Goal: Task Accomplishment & Management: Manage account settings

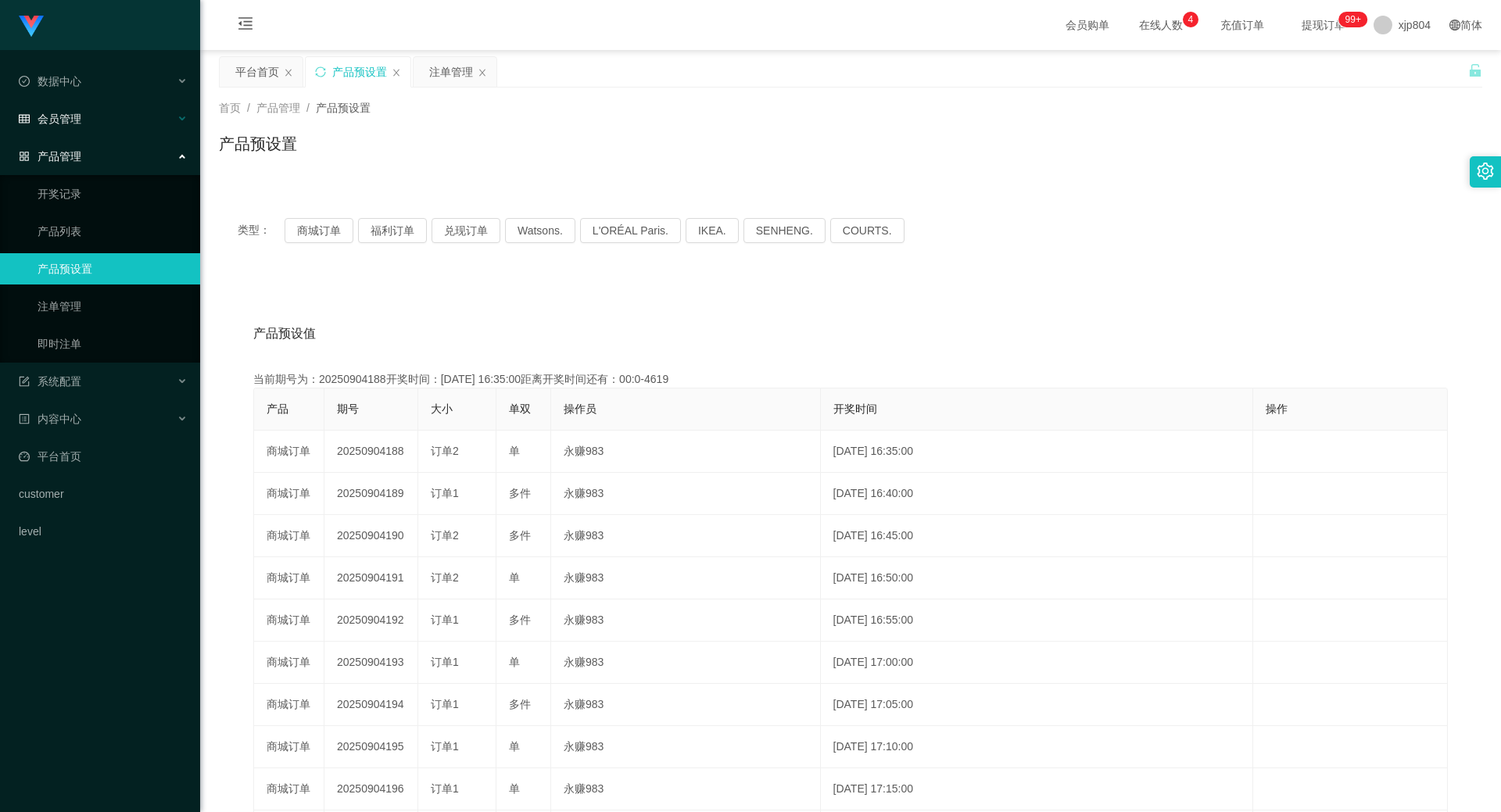
click at [48, 127] on div "会员管理" at bounding box center [100, 118] width 201 height 31
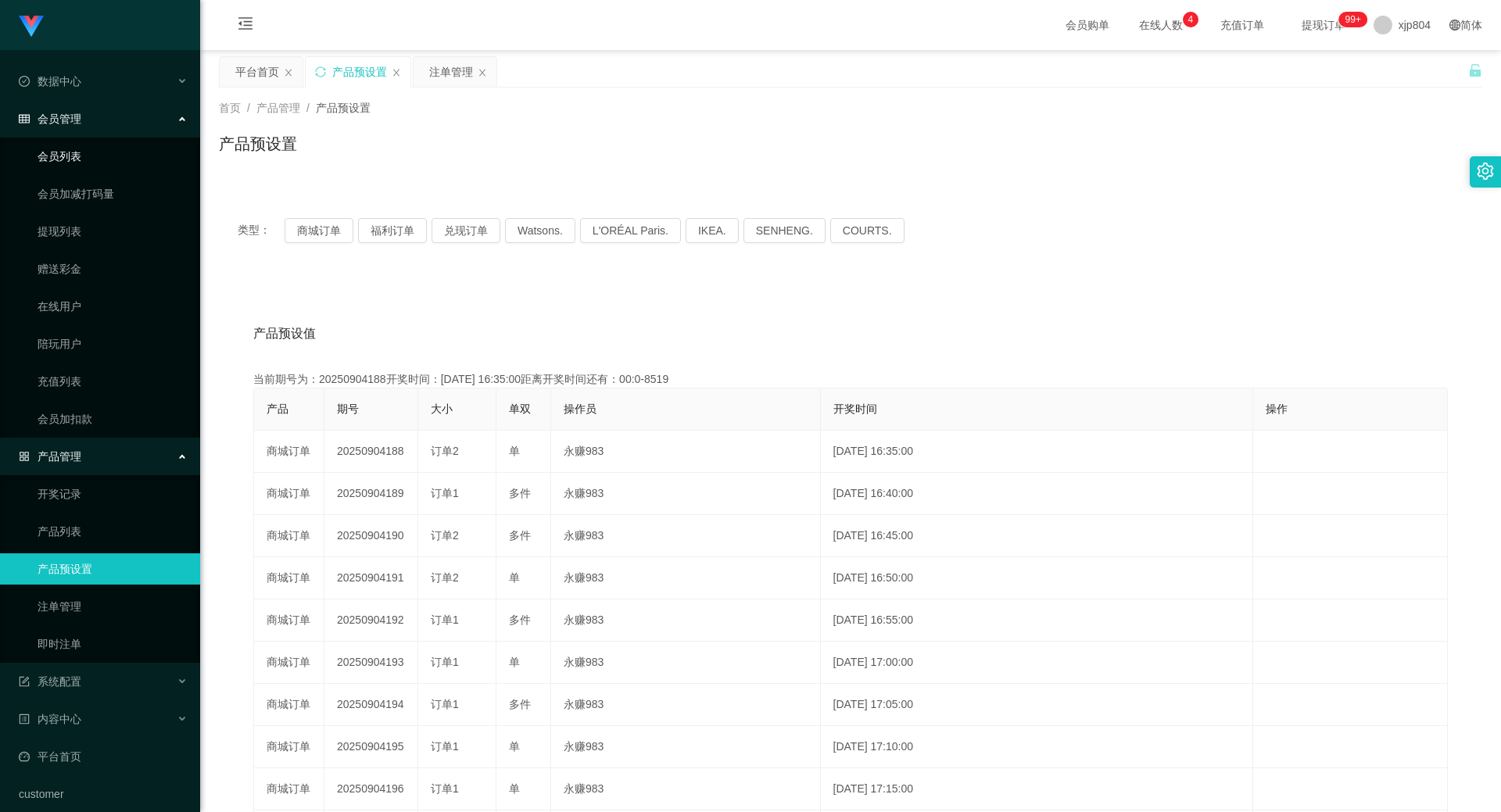
click at [59, 154] on link "会员列表" at bounding box center [113, 155] width 150 height 31
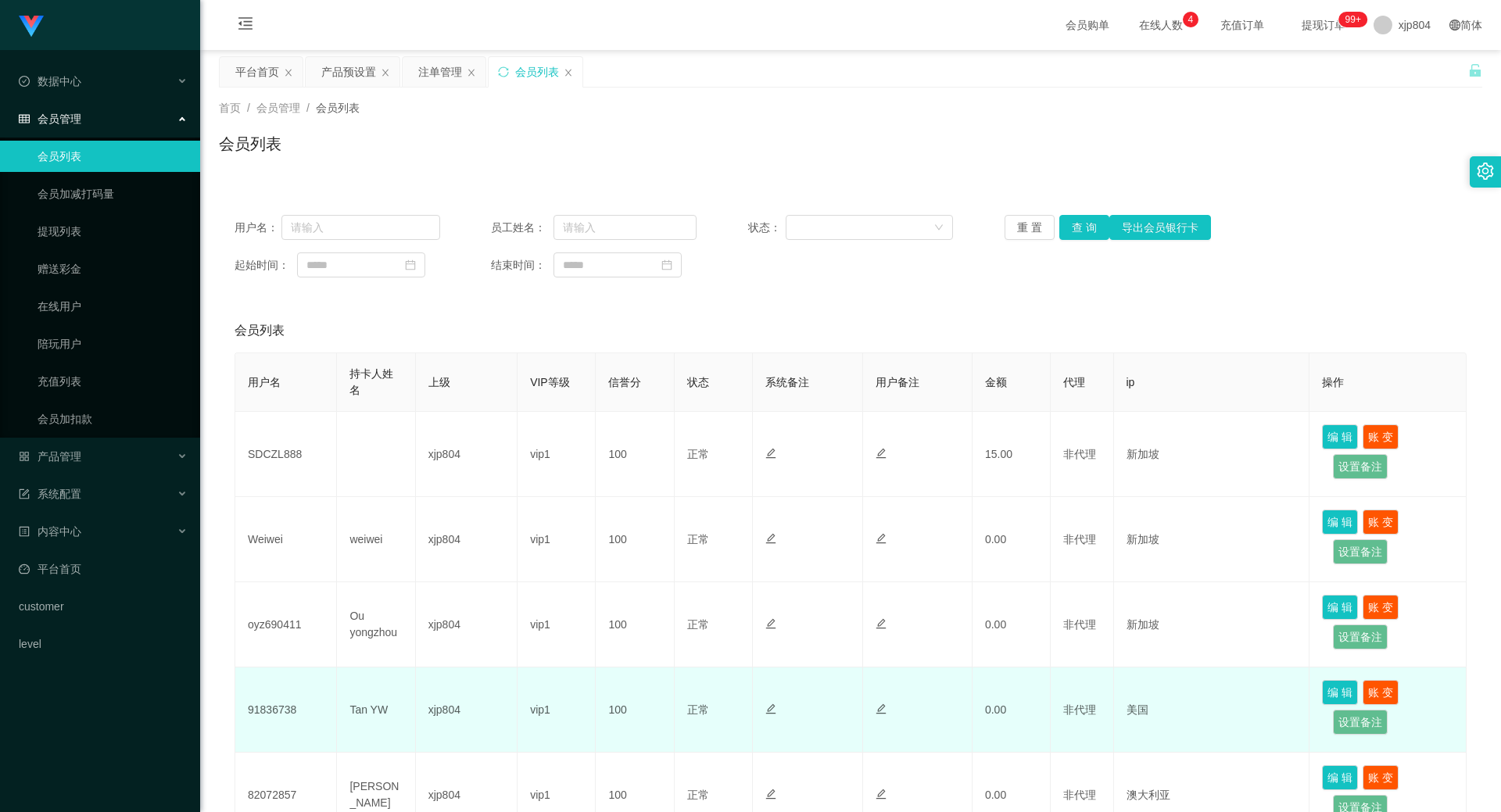
scroll to position [156, 0]
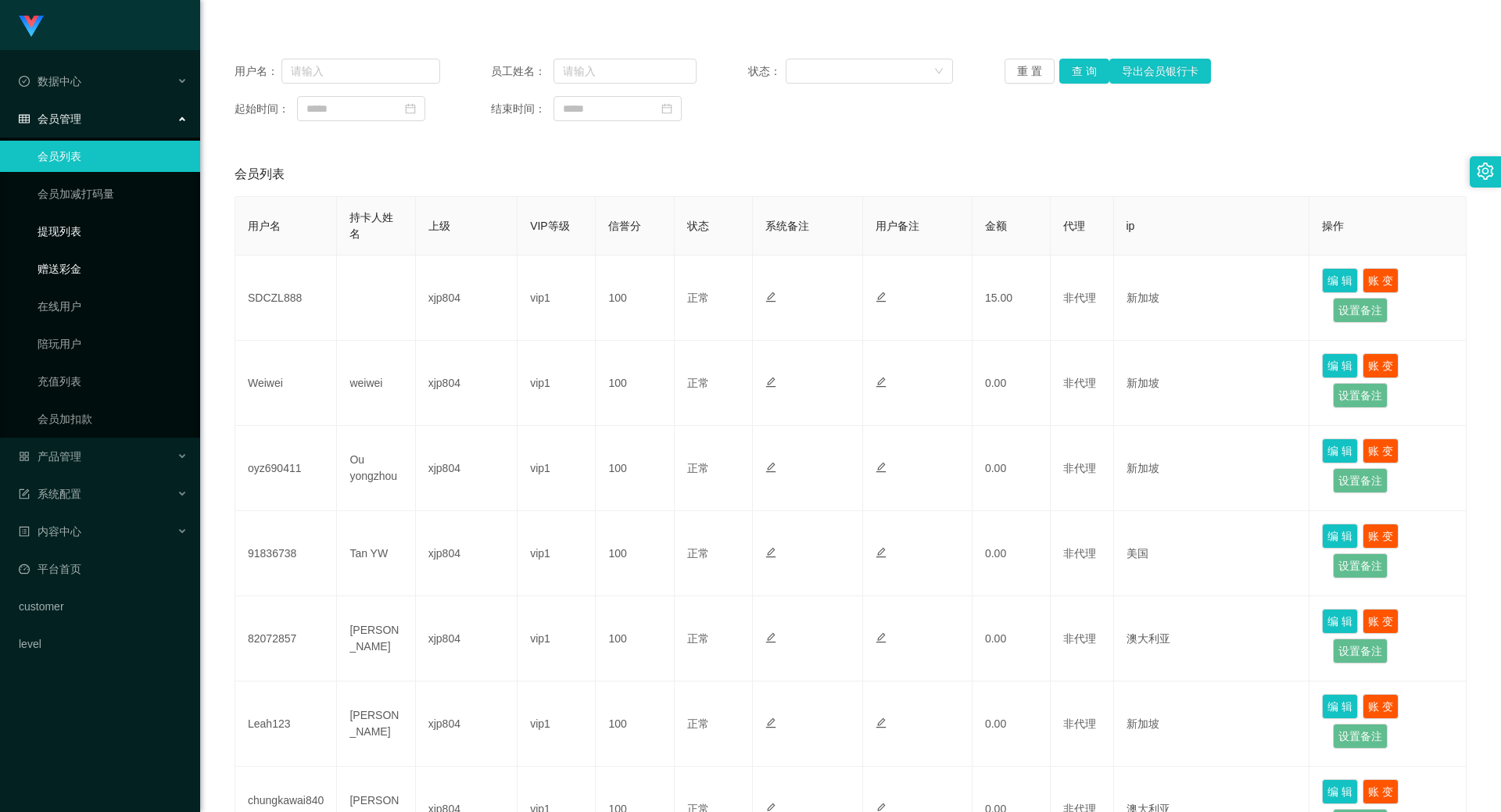
click at [81, 241] on link "提现列表" at bounding box center [113, 231] width 150 height 31
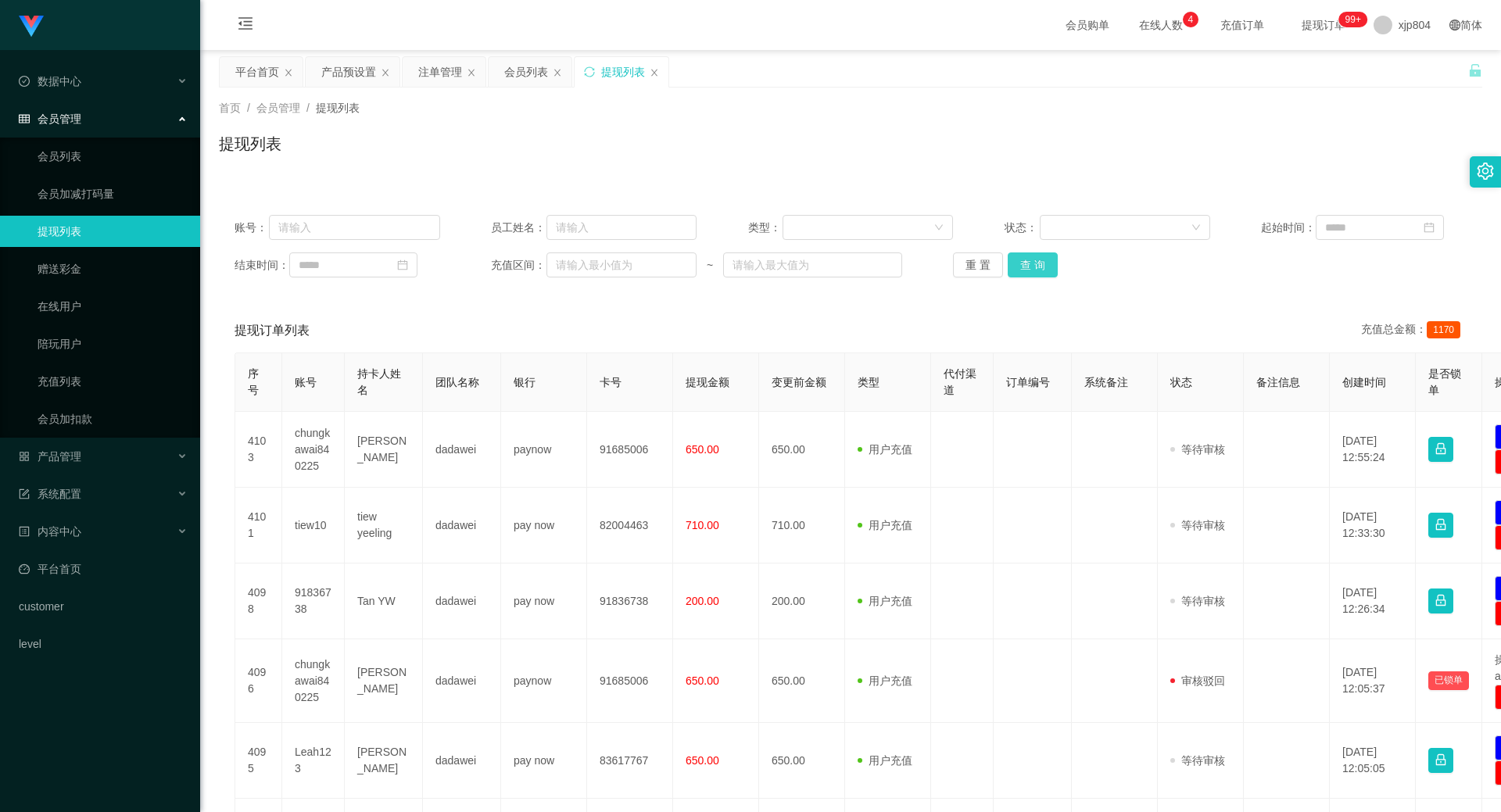
click at [1051, 267] on button "查 询" at bounding box center [1033, 265] width 50 height 25
click at [1051, 267] on div "重 置 查 询" at bounding box center [1056, 265] width 206 height 25
click at [1051, 267] on button "查 询" at bounding box center [1041, 265] width 67 height 25
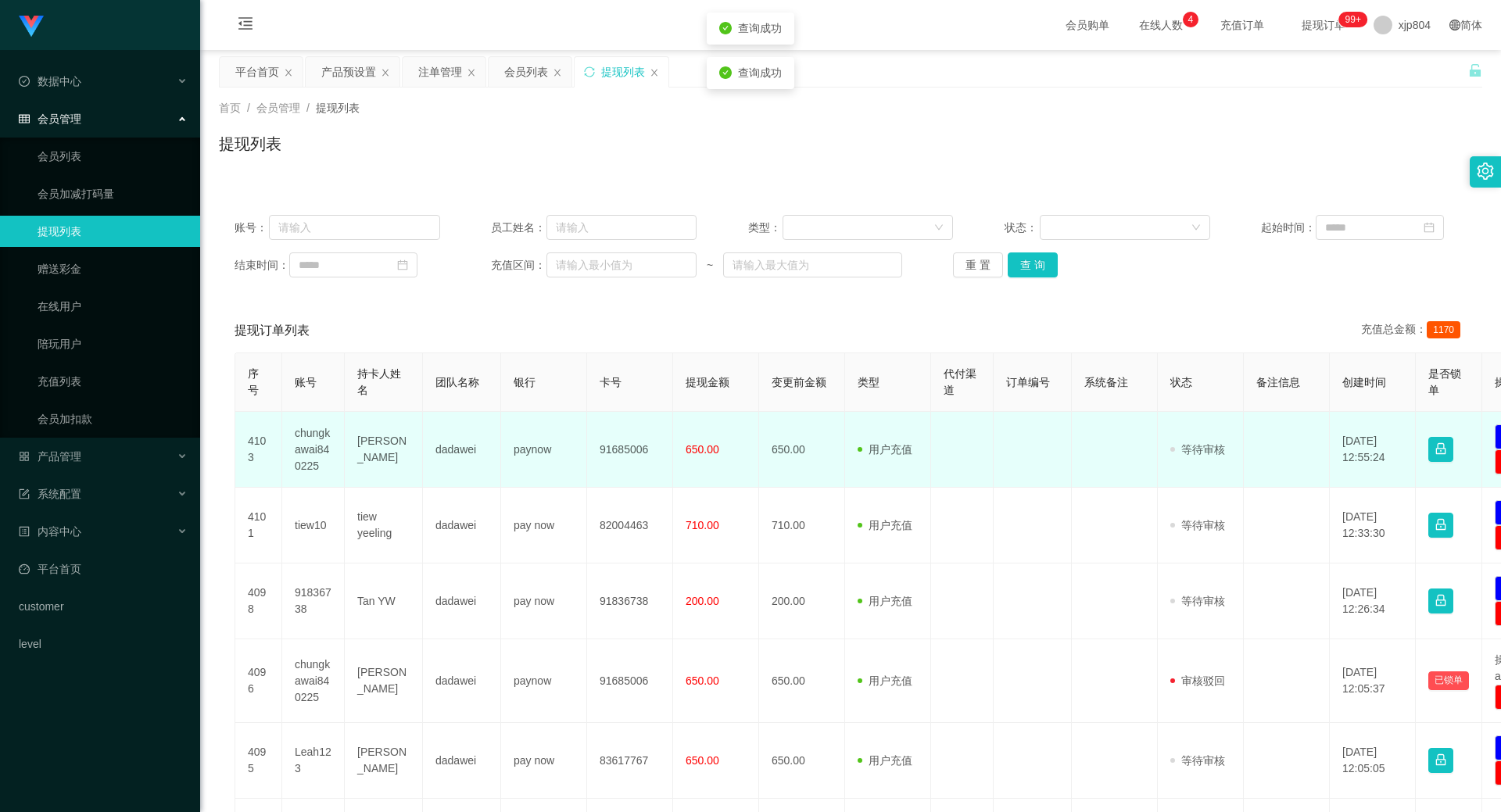
click at [313, 454] on td "chungkawai840225" at bounding box center [313, 449] width 63 height 76
copy td "chungkawai840225"
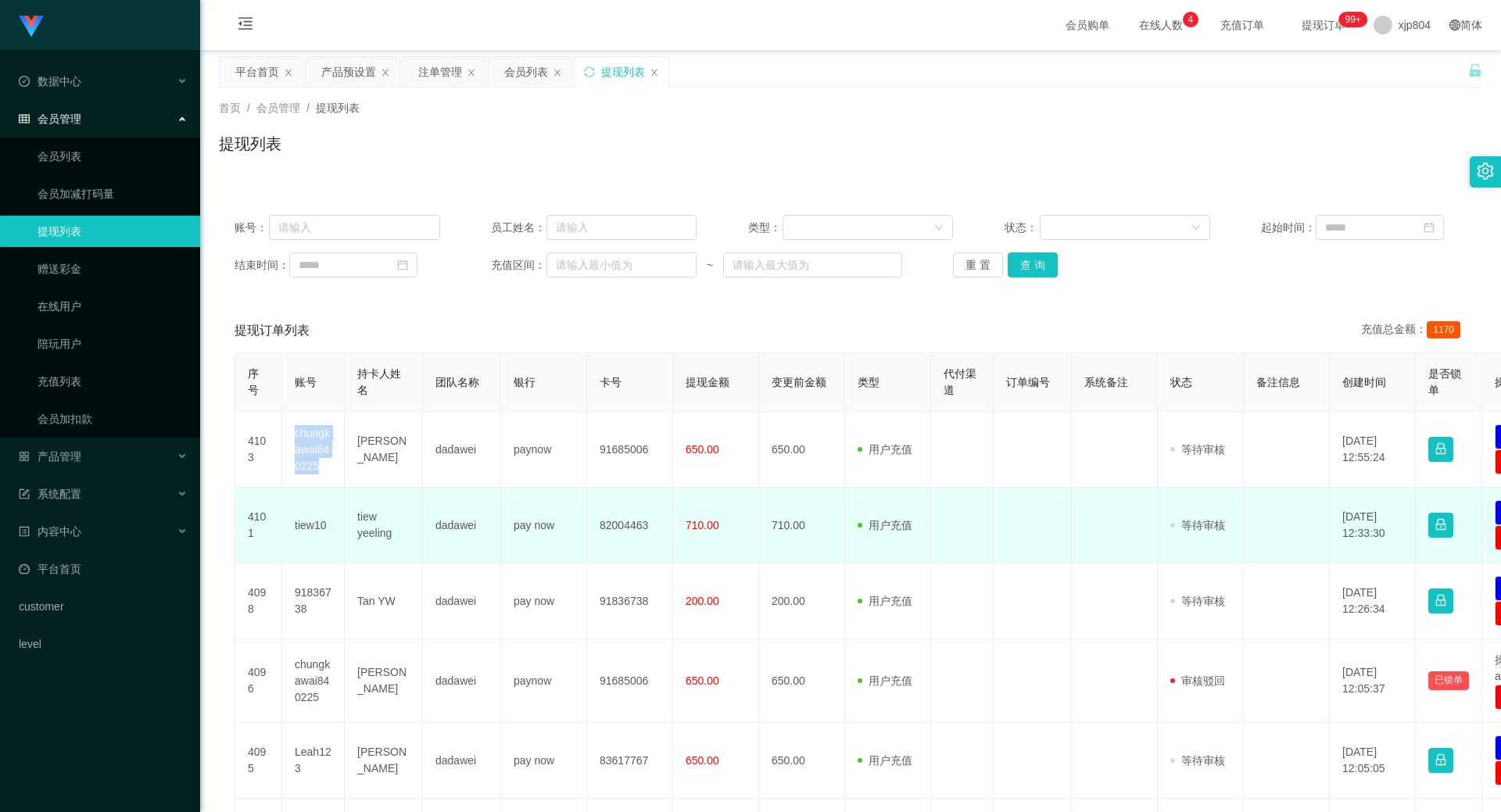
click at [298, 523] on td "tiew10" at bounding box center [313, 525] width 63 height 76
copy td "tiew10"
click at [298, 523] on td "tiew10" at bounding box center [313, 525] width 63 height 76
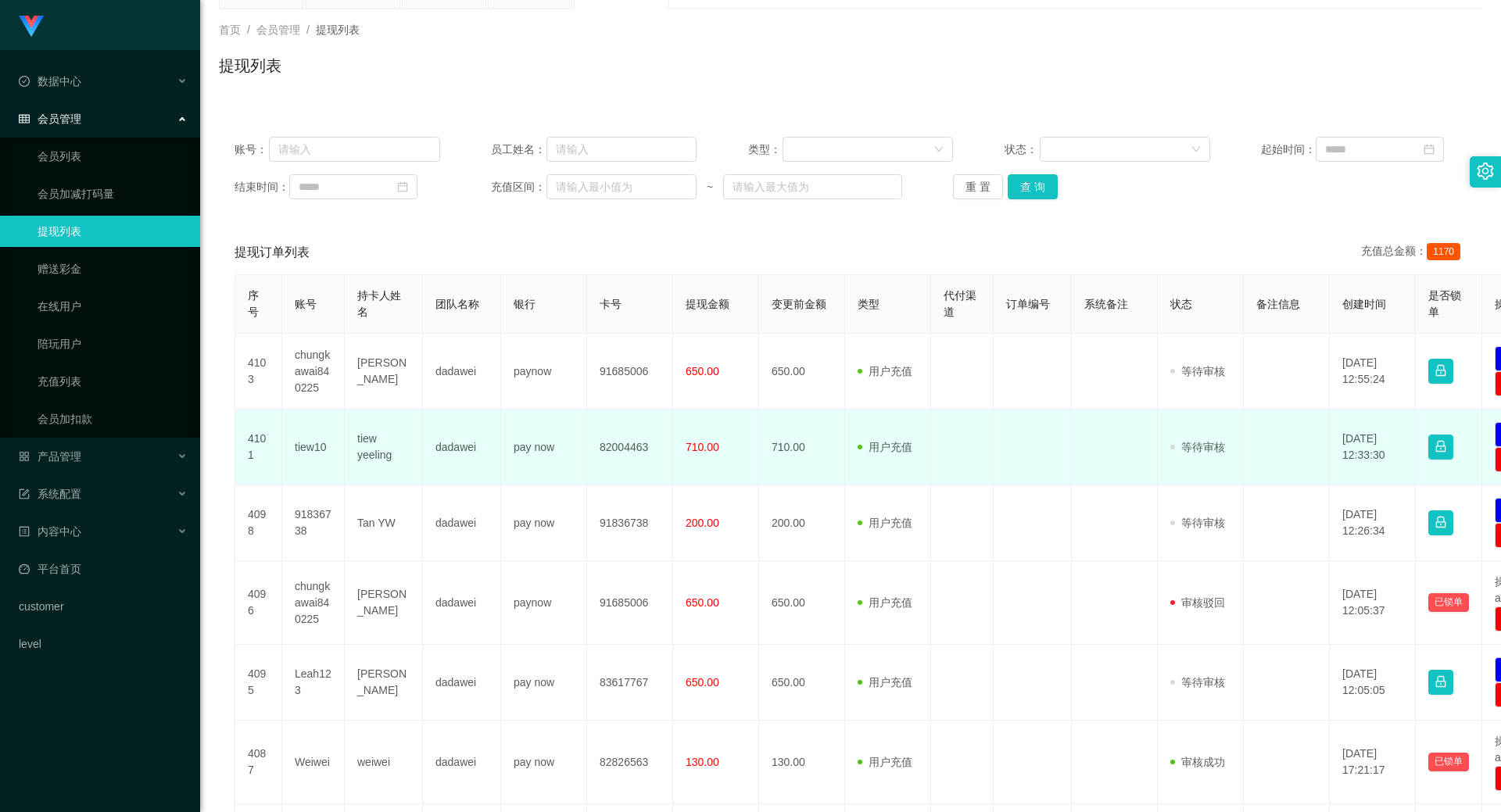
scroll to position [156, 0]
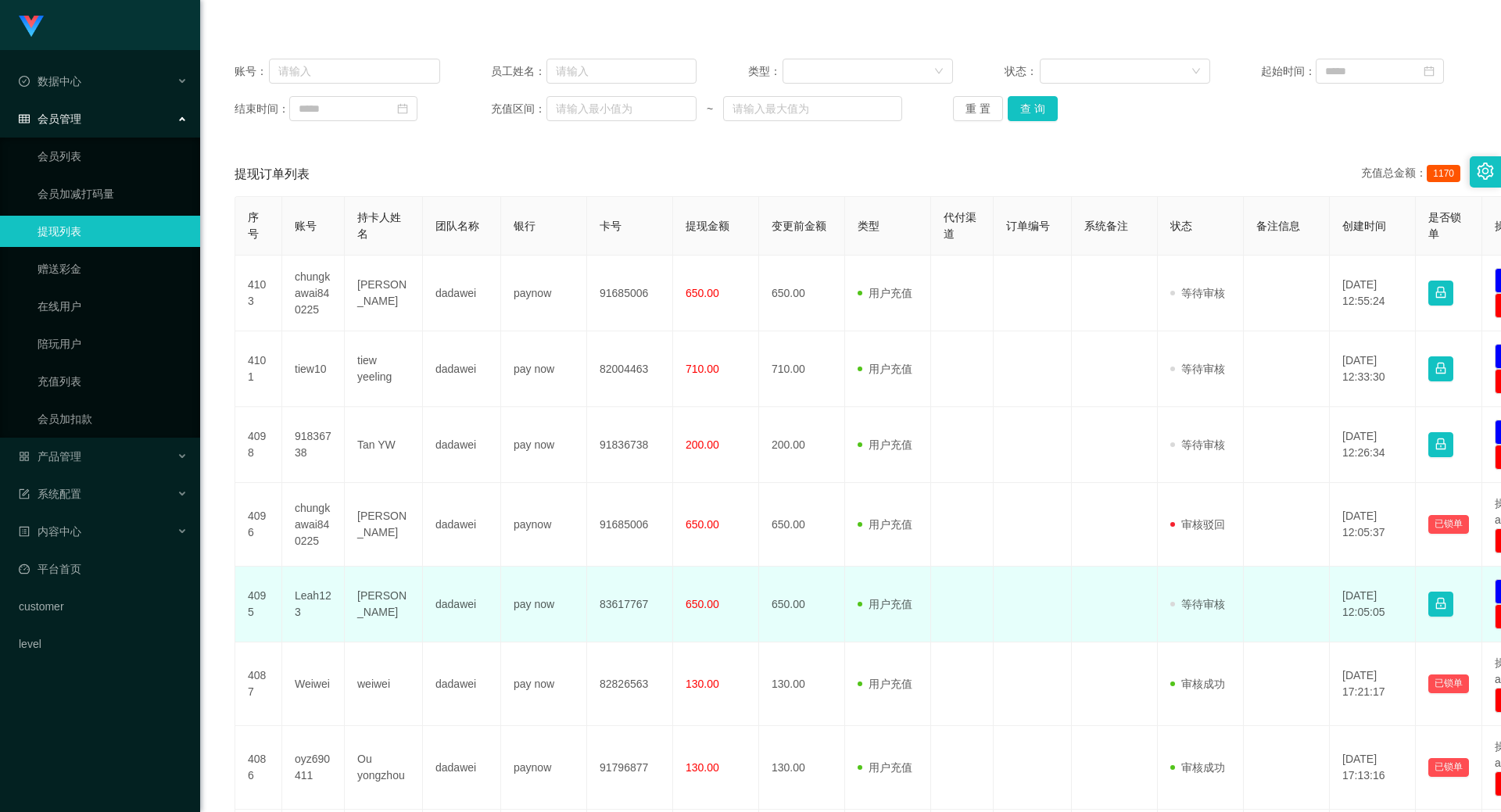
click at [306, 598] on td "Leah123" at bounding box center [313, 604] width 63 height 76
copy td "Leah123"
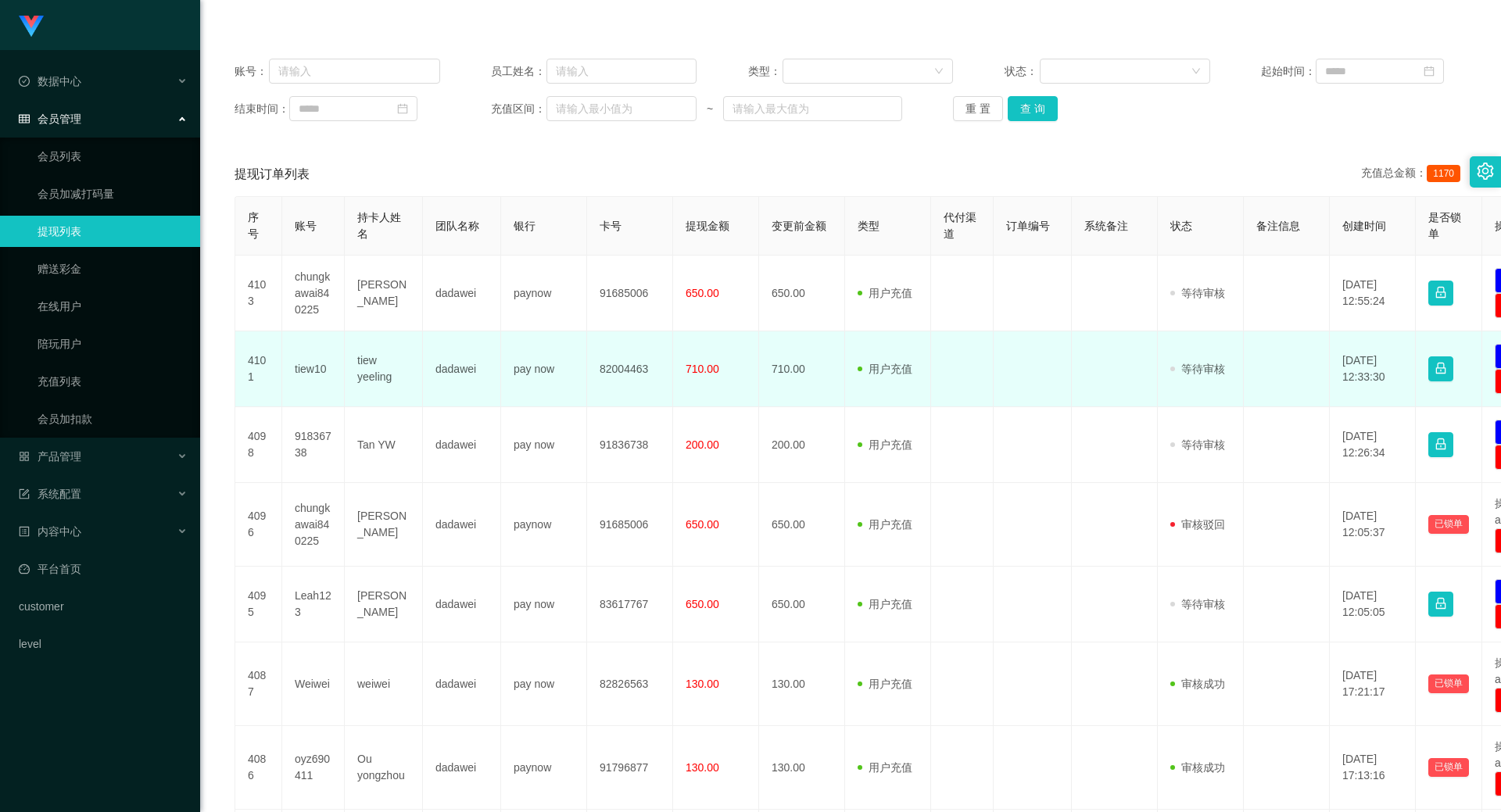
click at [388, 403] on td "tiew yeeling" at bounding box center [384, 369] width 79 height 76
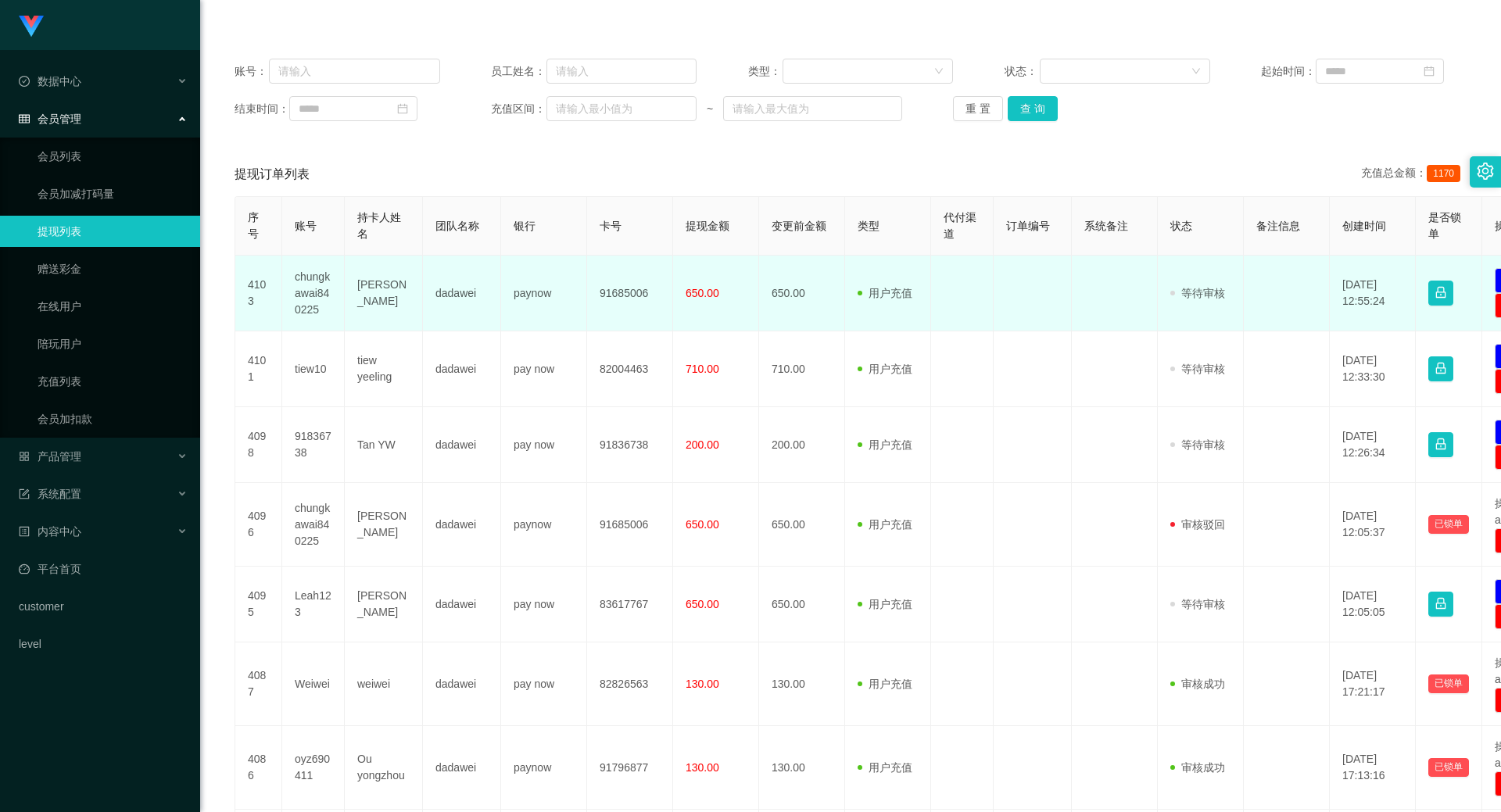
click at [323, 286] on td "chungkawai840225" at bounding box center [313, 293] width 63 height 76
copy td "chungkawai840225"
click at [373, 288] on td "[PERSON_NAME]" at bounding box center [384, 293] width 79 height 76
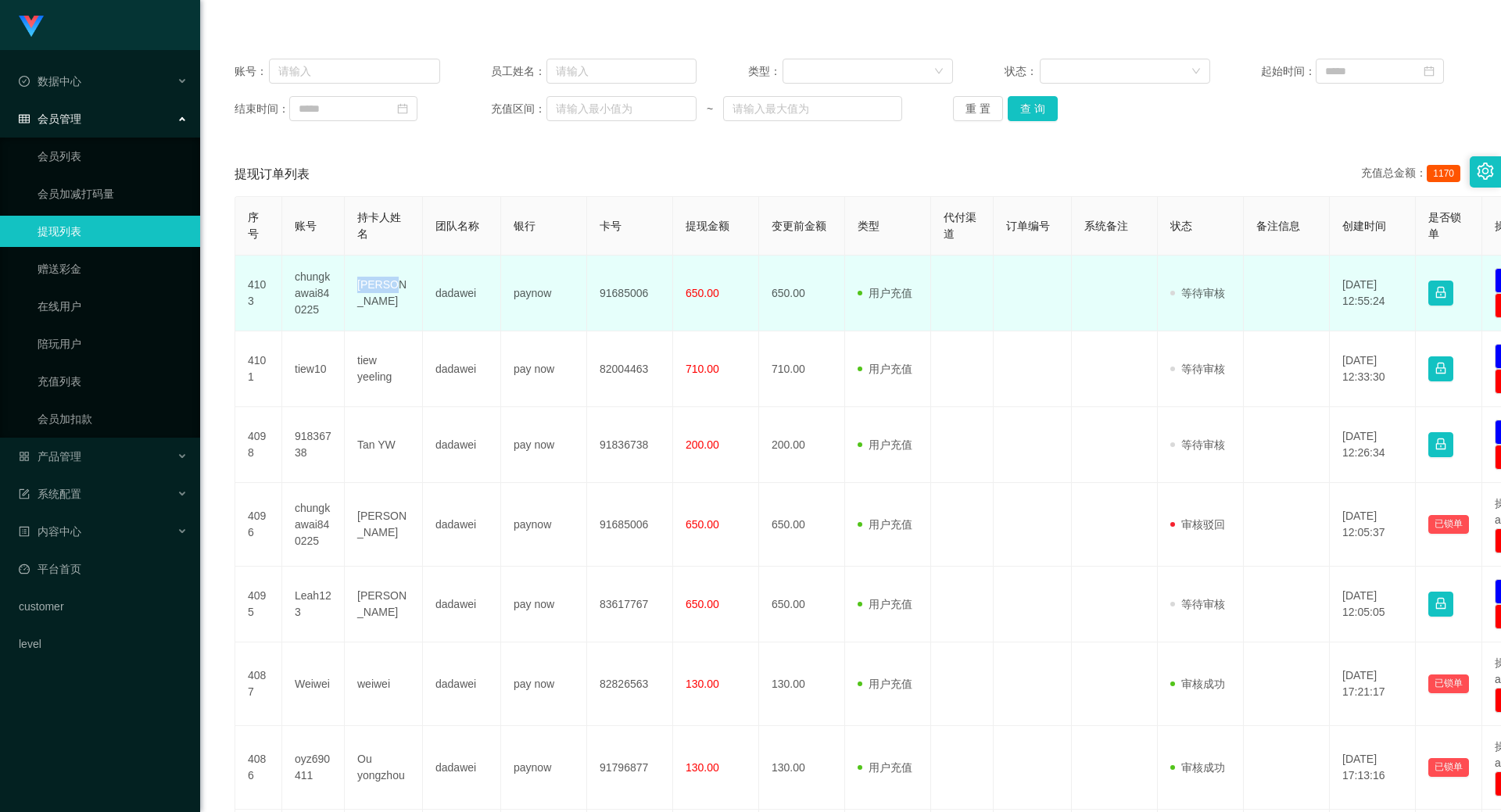
click at [373, 288] on td "[PERSON_NAME]" at bounding box center [384, 293] width 79 height 76
copy td "[PERSON_NAME]"
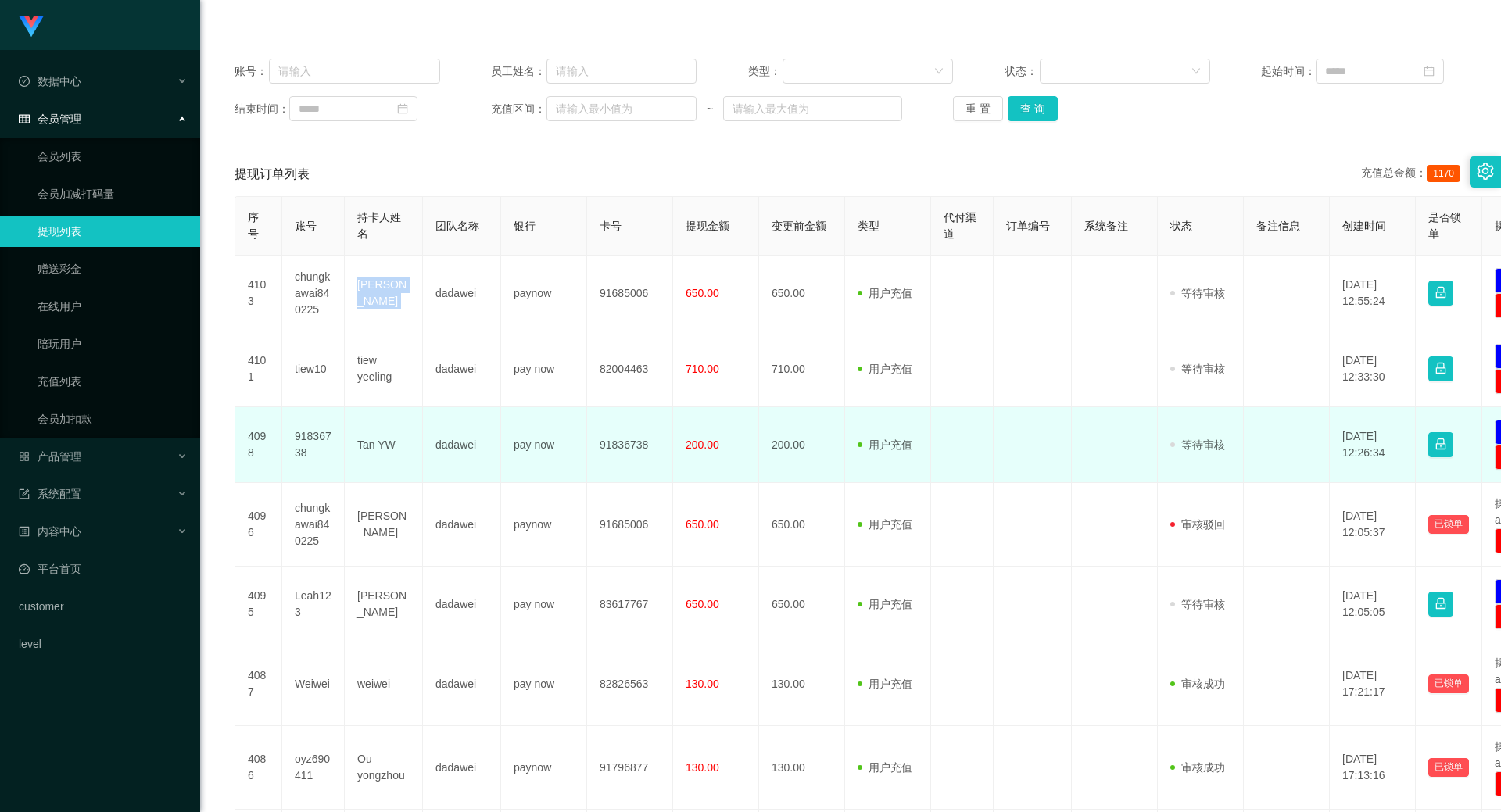
click at [314, 439] on td "91836738" at bounding box center [313, 444] width 63 height 76
copy td "91836738"
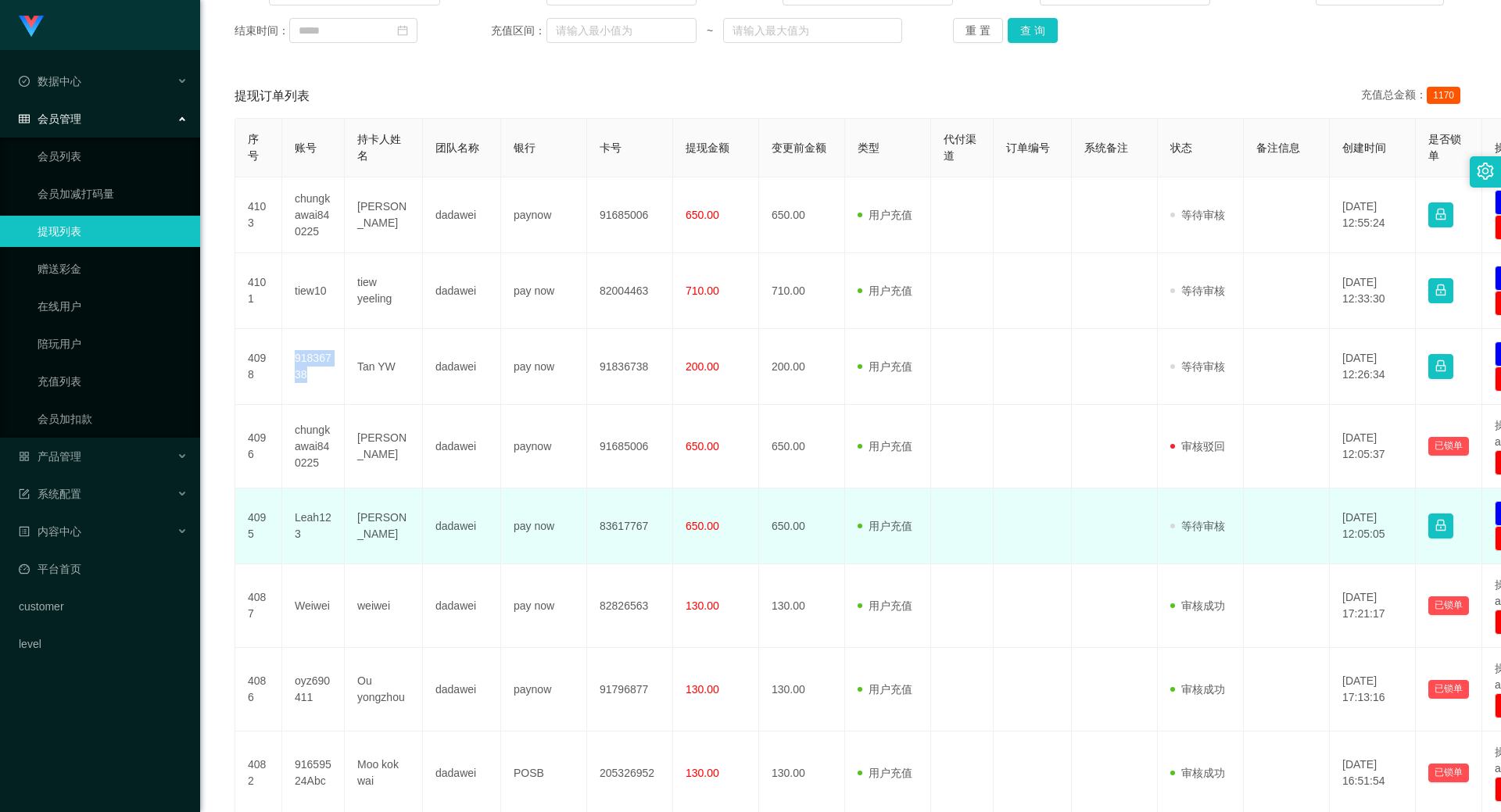
click at [309, 516] on td "Leah123" at bounding box center [313, 526] width 63 height 76
copy td "Leah123"
click at [450, 524] on td "dadawei" at bounding box center [462, 526] width 79 height 76
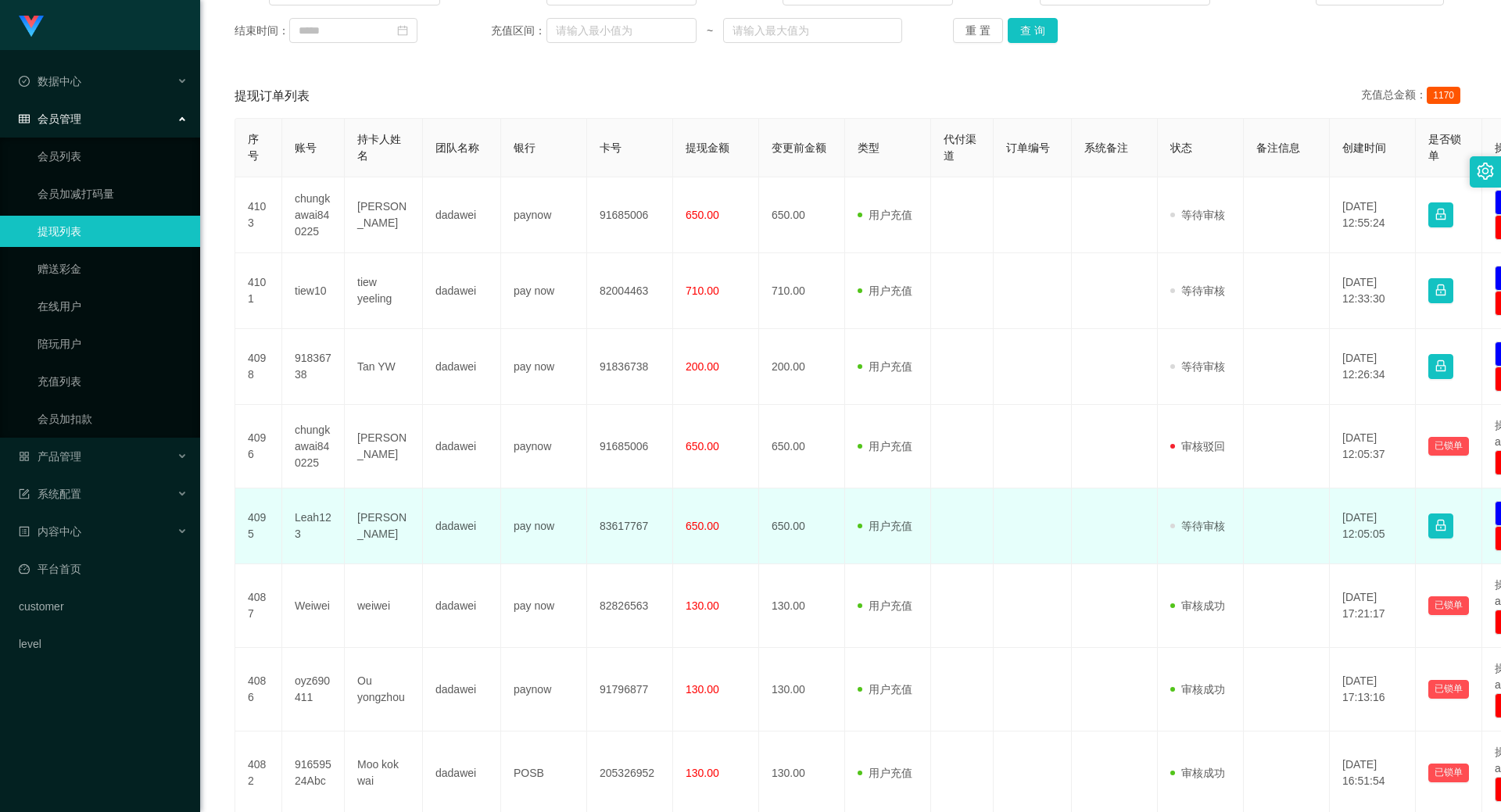
click at [374, 527] on td "[PERSON_NAME]" at bounding box center [384, 526] width 79 height 76
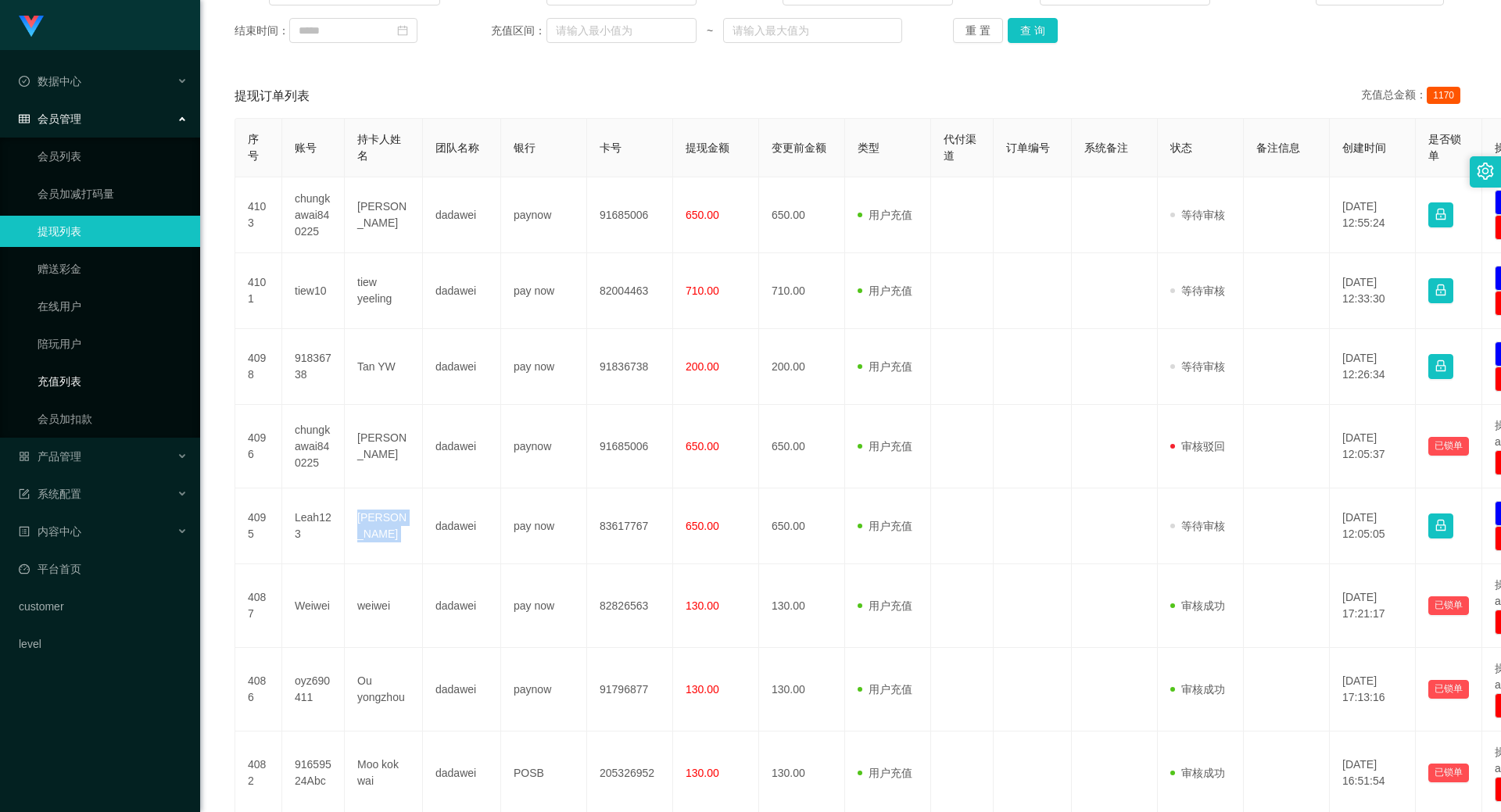
copy td "[PERSON_NAME]"
click at [104, 156] on link "会员列表" at bounding box center [113, 155] width 150 height 31
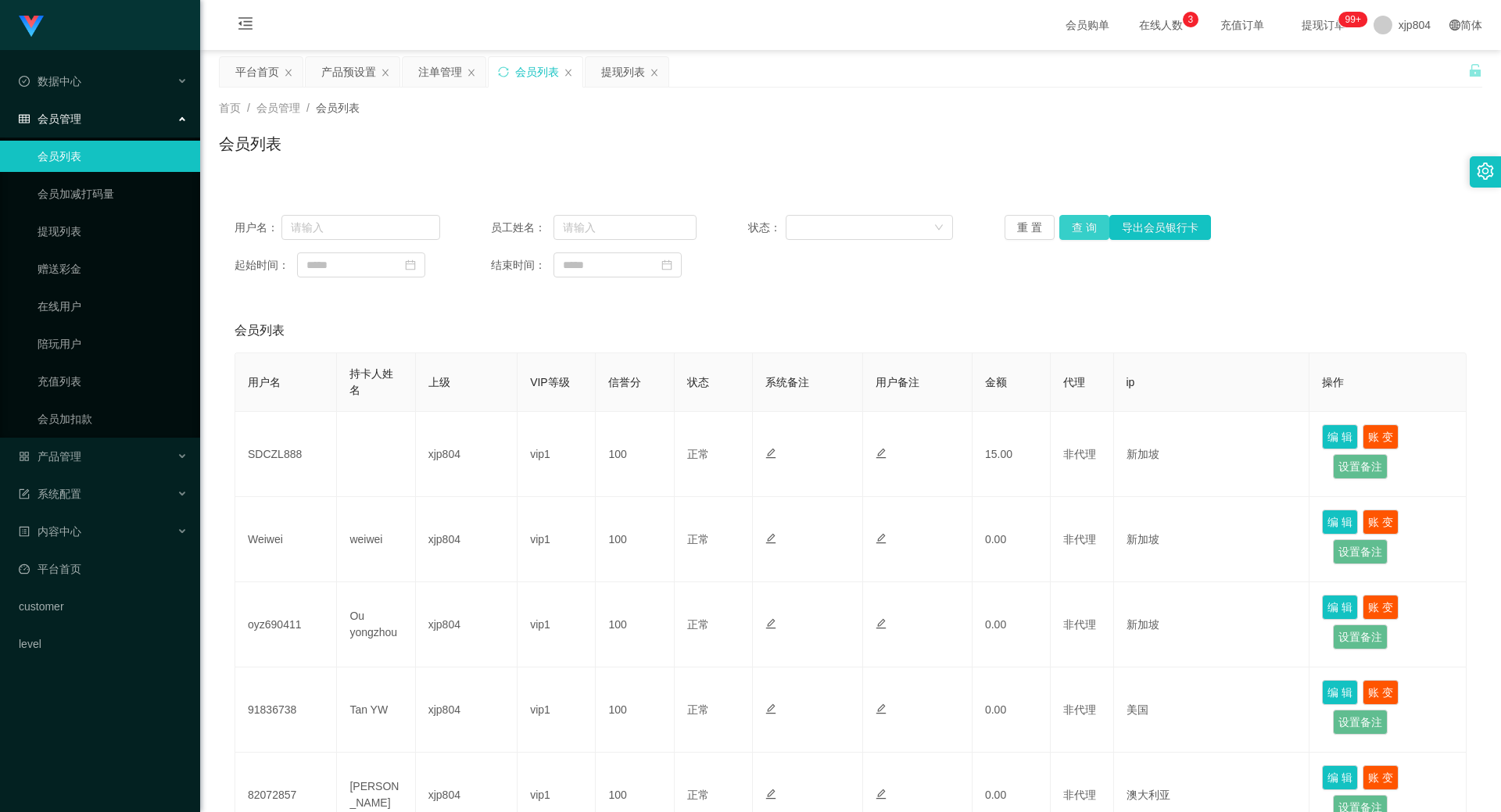
click at [1081, 232] on button "查 询" at bounding box center [1085, 227] width 50 height 25
click at [1081, 232] on div "重 置 查 询 导出会员银行卡" at bounding box center [1107, 227] width 206 height 25
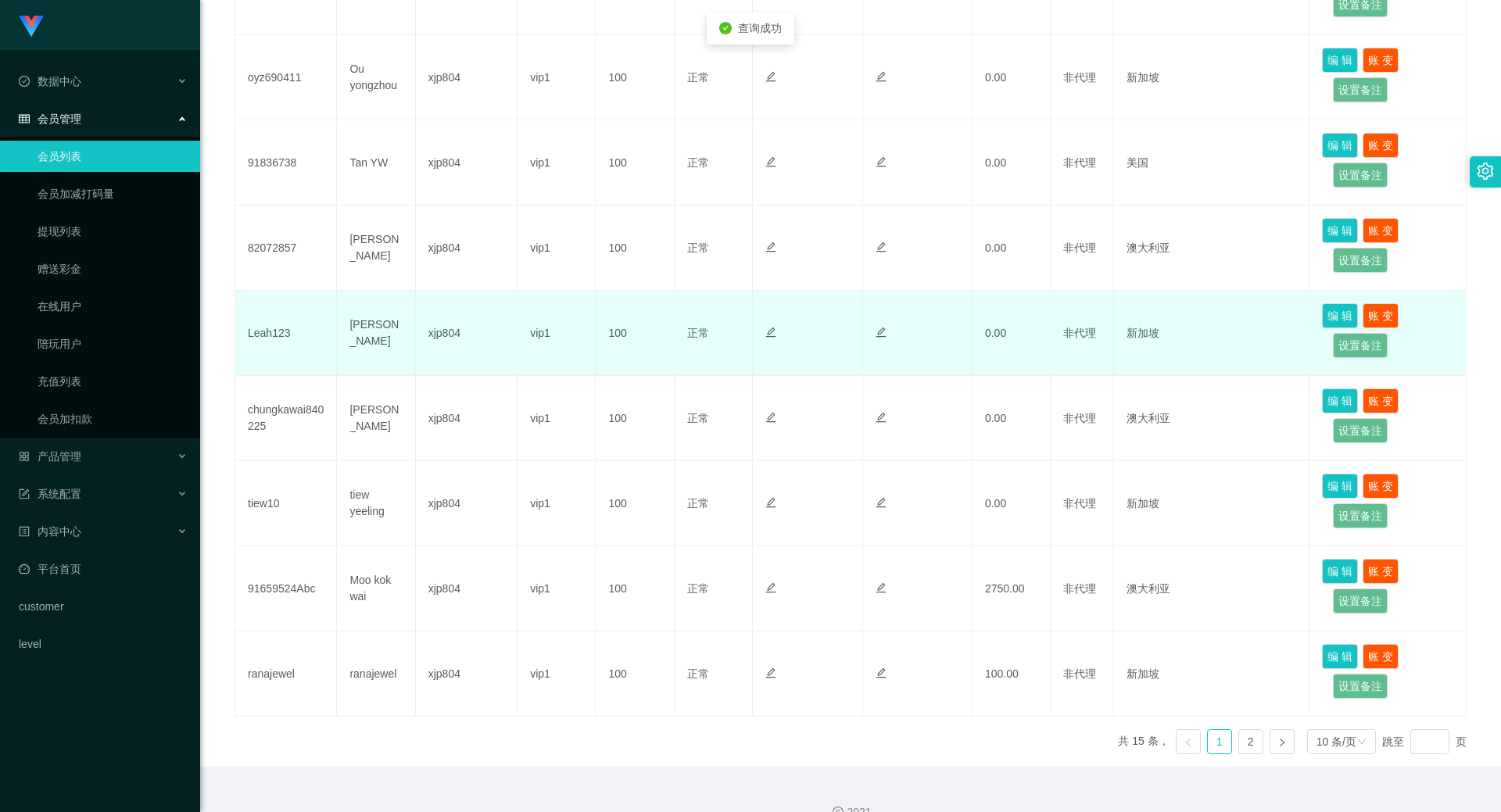
scroll to position [575, 0]
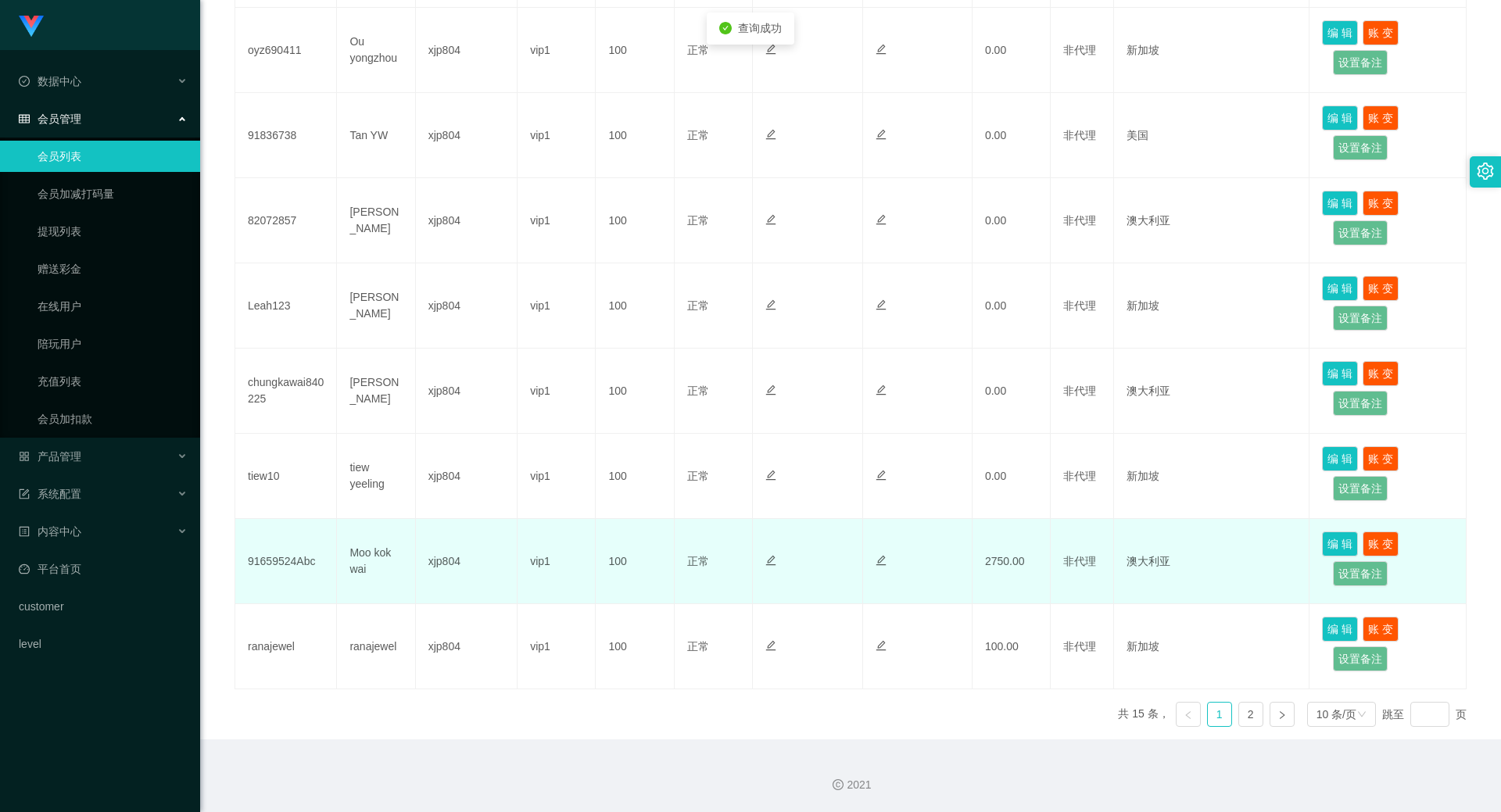
click at [356, 557] on td "Moo kok wai" at bounding box center [376, 561] width 79 height 85
copy td "Moo kok wai"
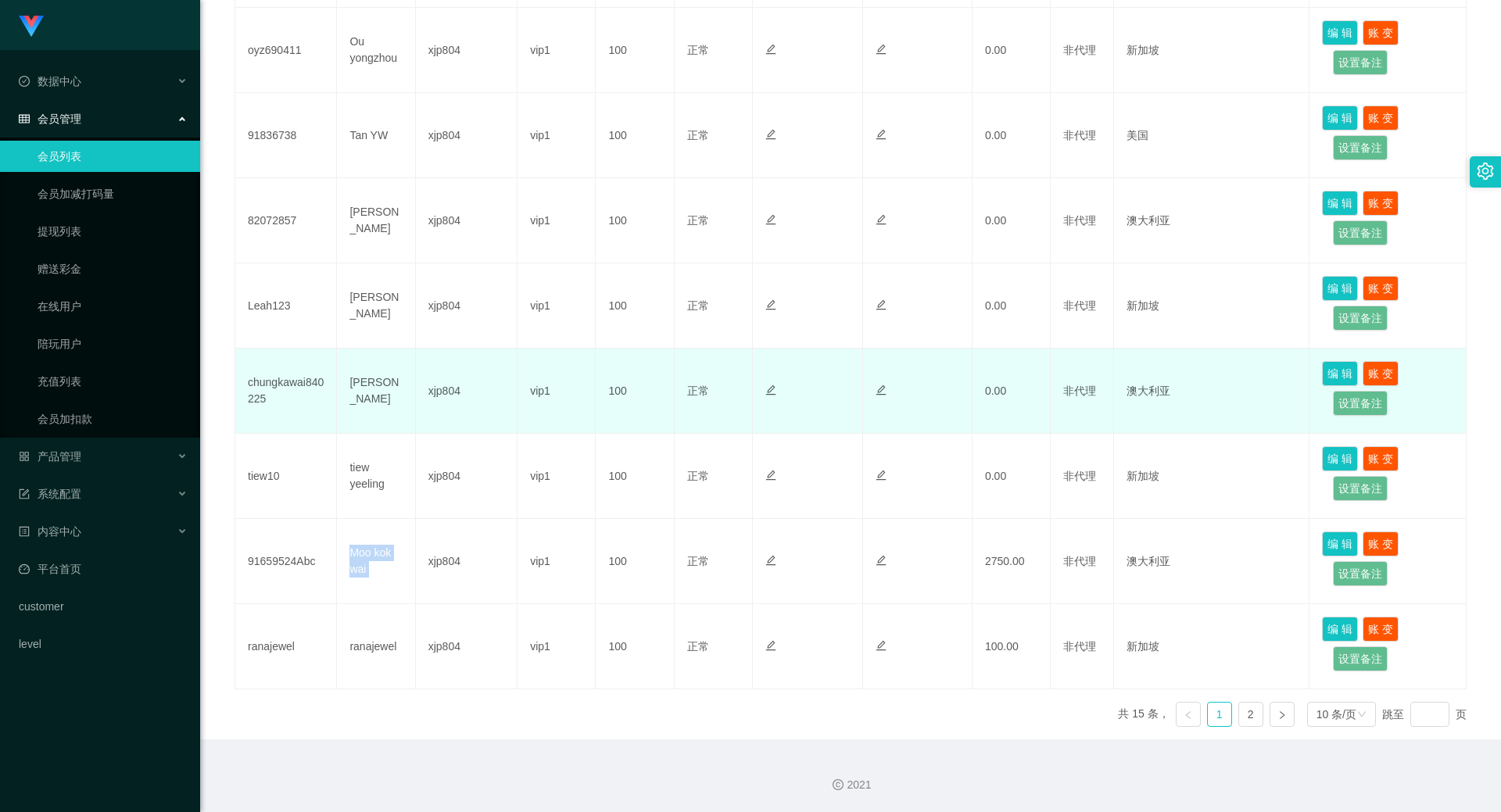
scroll to position [184, 0]
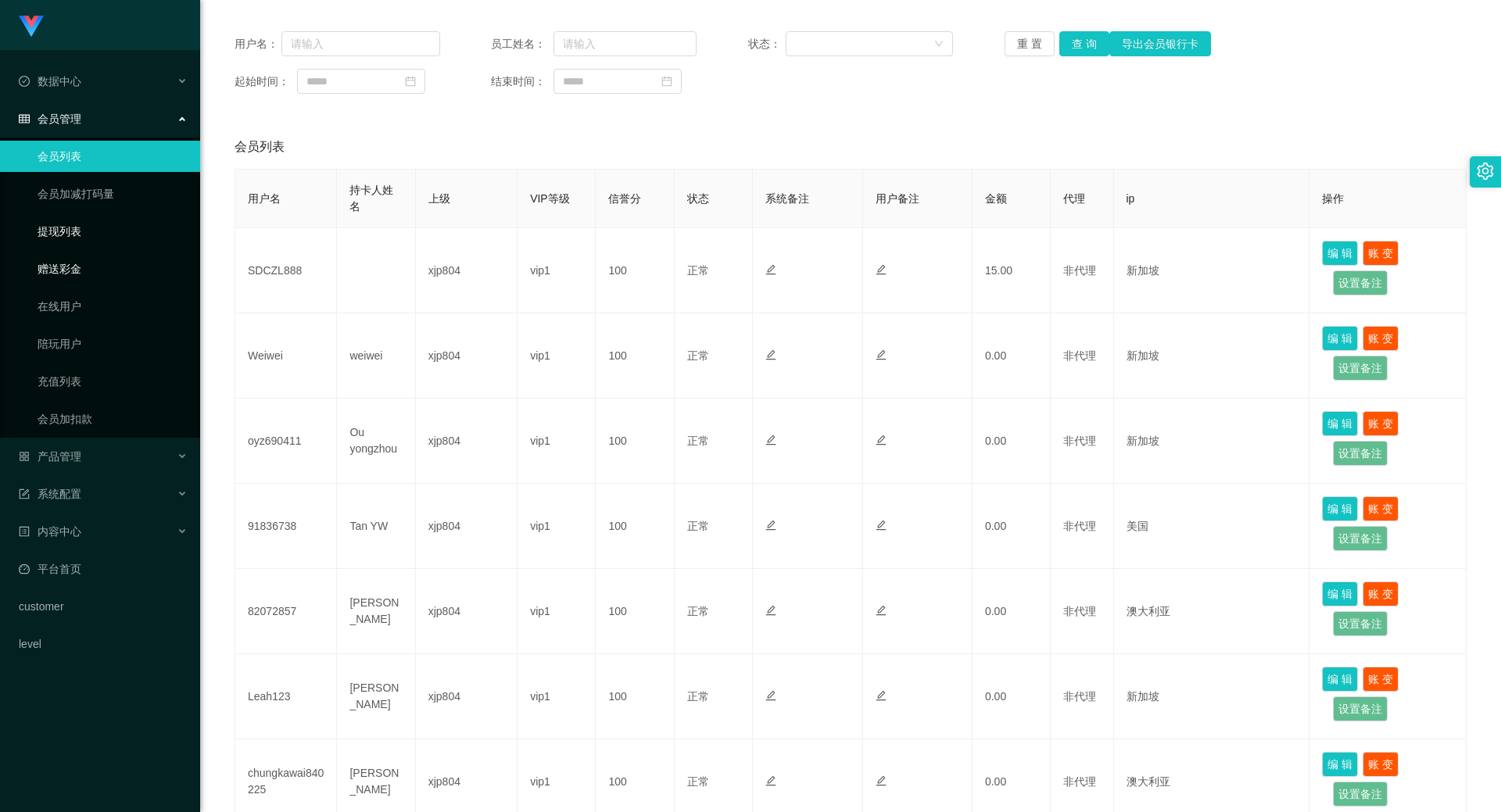
click at [77, 241] on link "提现列表" at bounding box center [113, 231] width 150 height 31
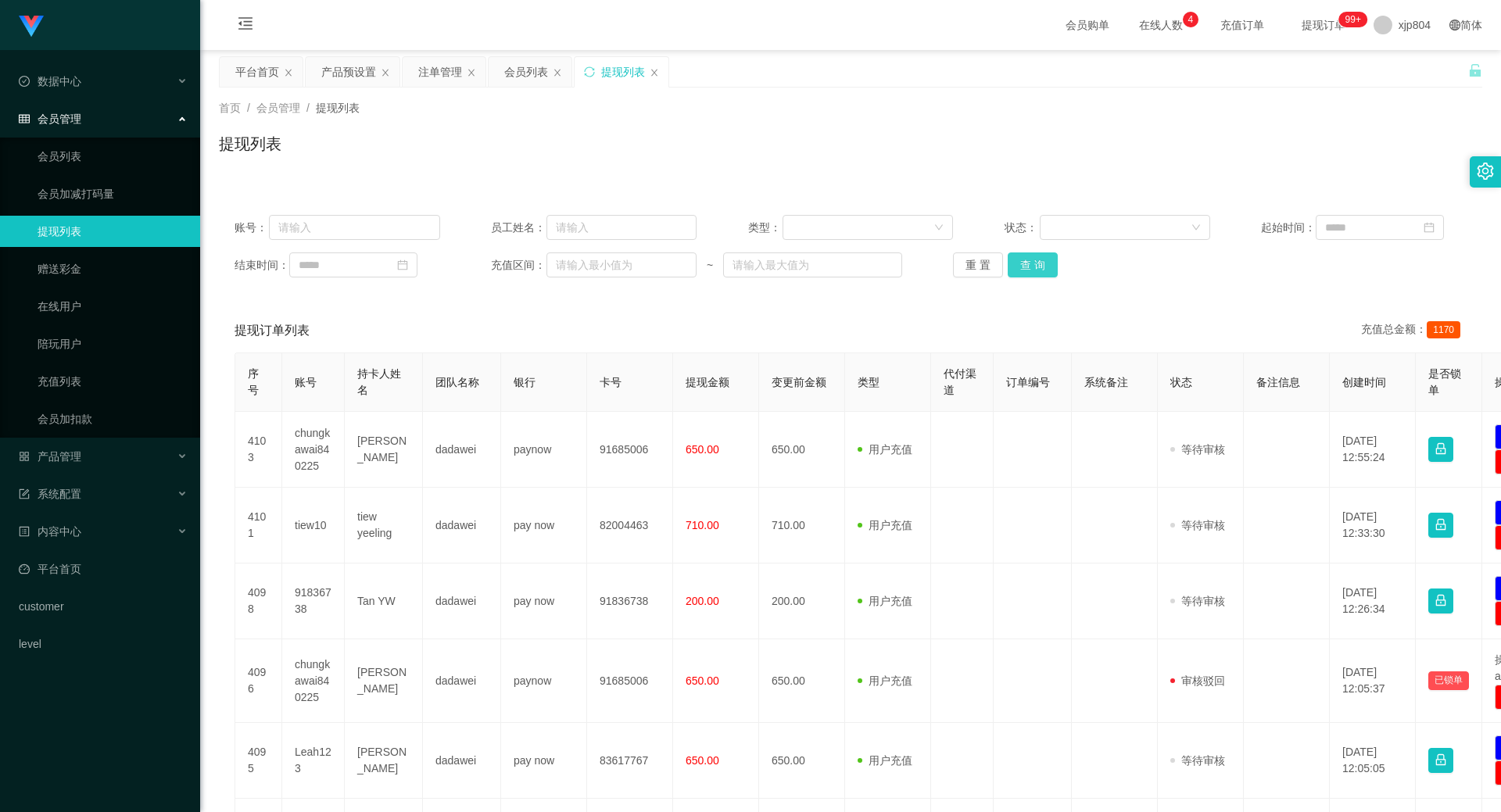
click at [1035, 268] on button "查 询" at bounding box center [1033, 265] width 50 height 25
click at [1035, 268] on div "重 置 查 询" at bounding box center [1056, 265] width 206 height 25
click at [1035, 268] on button "查 询" at bounding box center [1033, 265] width 50 height 25
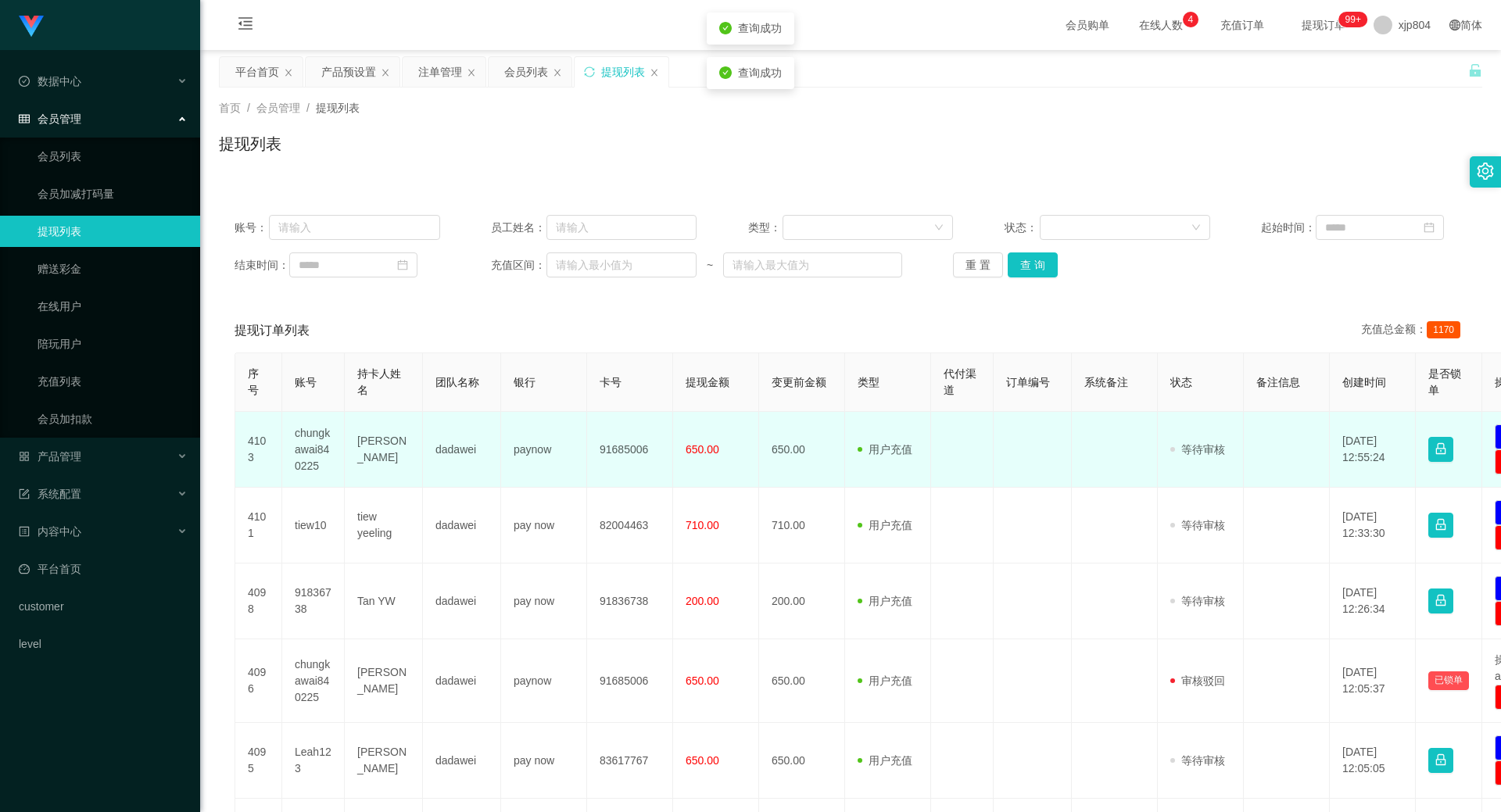
click at [308, 443] on td "chungkawai840225" at bounding box center [313, 449] width 63 height 76
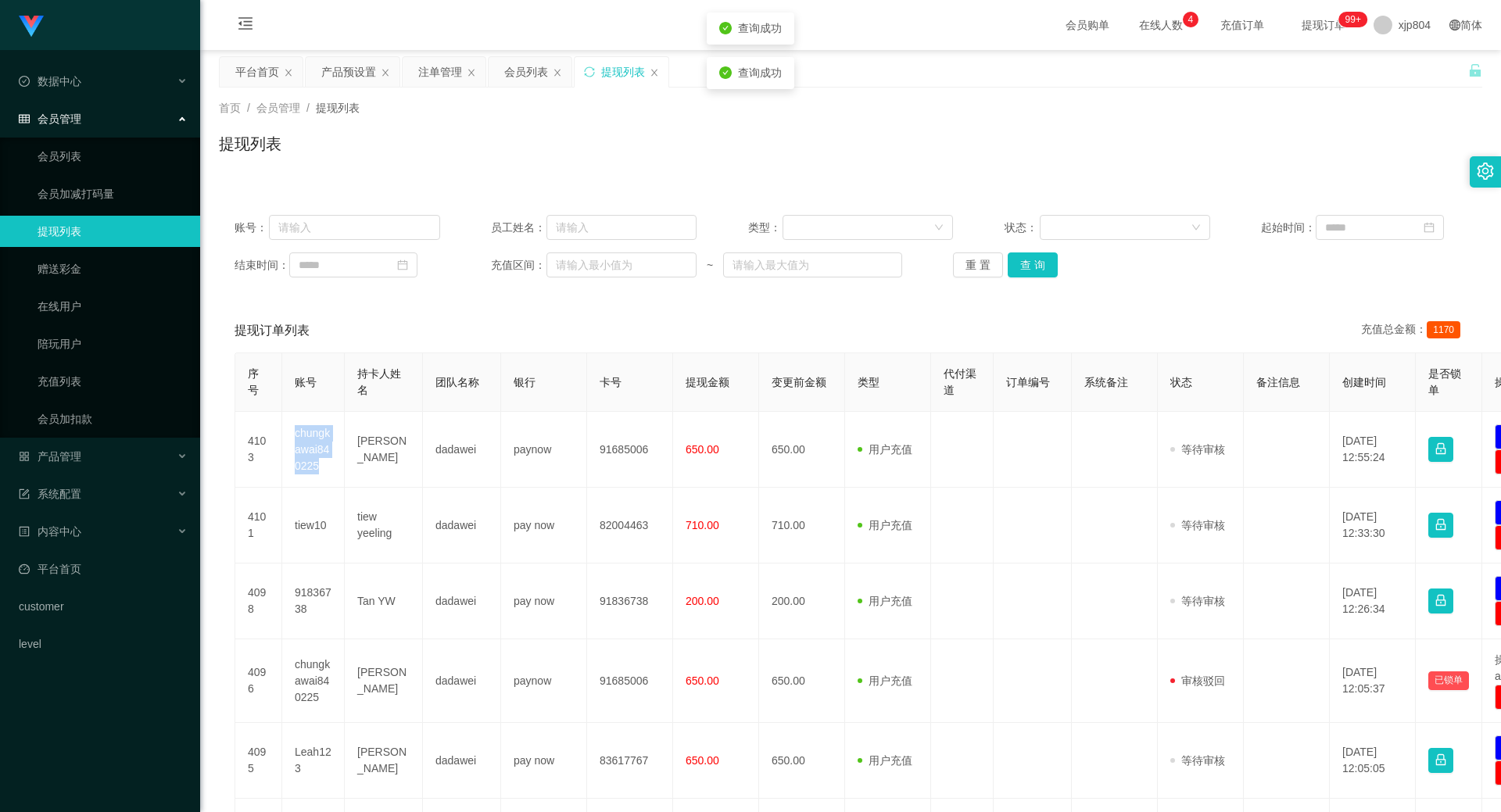
copy td "chungkawai840225"
